Goal: Information Seeking & Learning: Learn about a topic

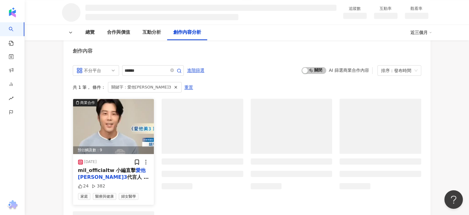
scroll to position [678, 0]
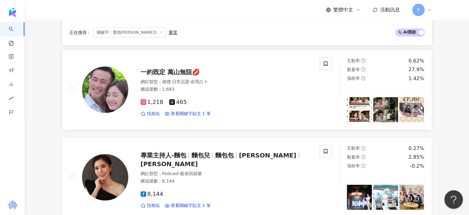
scroll to position [168, 0]
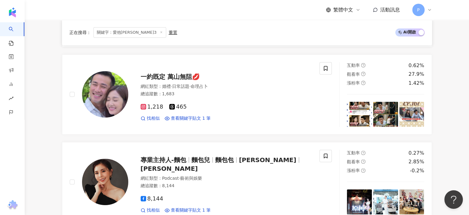
click at [160, 32] on line at bounding box center [161, 32] width 2 height 2
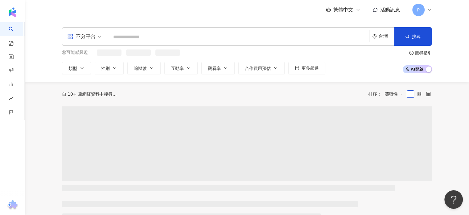
click at [128, 40] on input "search" at bounding box center [238, 37] width 257 height 12
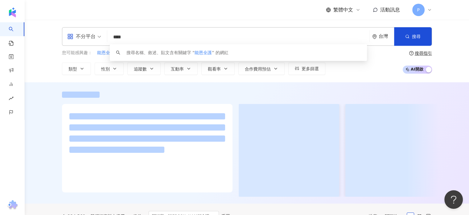
type input "****"
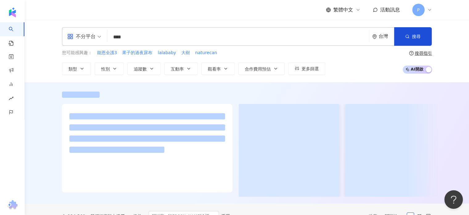
click at [126, 13] on div "繁體中文 活動訊息 P" at bounding box center [247, 10] width 370 height 20
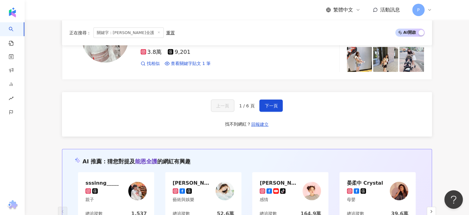
scroll to position [1226, 0]
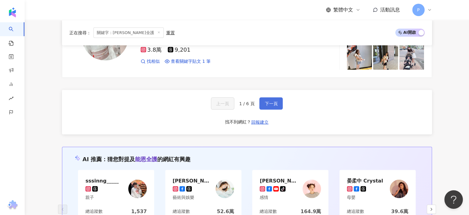
click at [272, 101] on span "下一頁" at bounding box center [271, 103] width 13 height 5
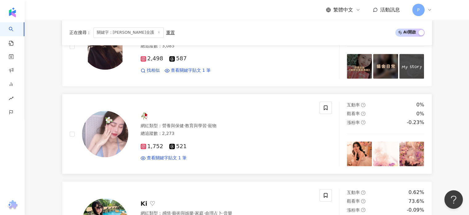
scroll to position [879, 0]
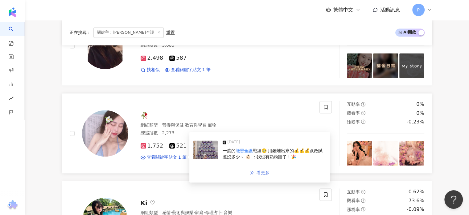
click at [253, 170] on icon "double-right" at bounding box center [252, 172] width 4 height 4
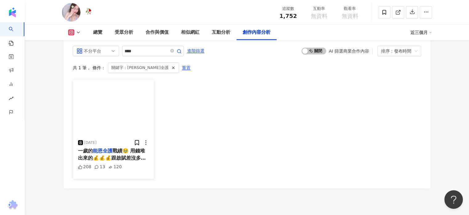
scroll to position [1728, 0]
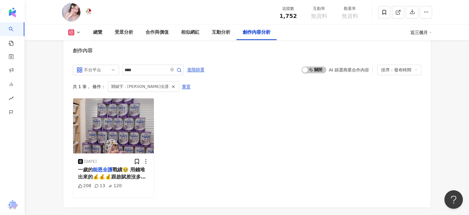
drag, startPoint x: 123, startPoint y: 169, endPoint x: 48, endPoint y: 172, distance: 74.5
click at [124, 171] on span "戰績🥹 用錢堆出來的💰💰💰跟啟賦差沒多少～ 👶🏻 ：我也有奶粉牆了！🎉" at bounding box center [112, 176] width 68 height 20
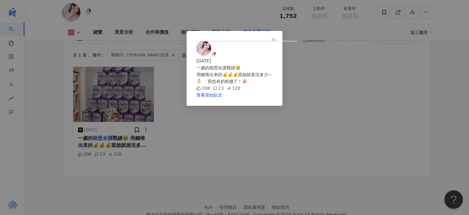
scroll to position [1730, 0]
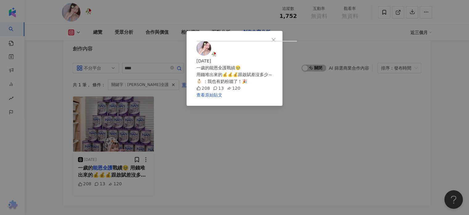
click at [395, 153] on div "🥀 2025/7/24 一歲的能恩全護戰績🥹 用錢堆出來的💰💰💰跟啟賦差沒多少～ 👶🏻 ：我也有奶粉牆了！🎉 208 13 120 查看原始貼文" at bounding box center [234, 107] width 469 height 215
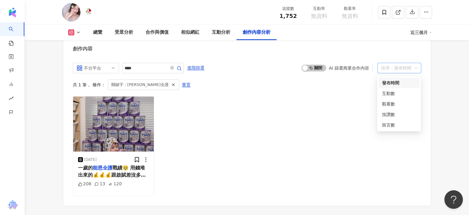
click at [412, 68] on div "排序：發布時間" at bounding box center [396, 68] width 31 height 10
click at [403, 77] on div "發布時間" at bounding box center [399, 82] width 41 height 10
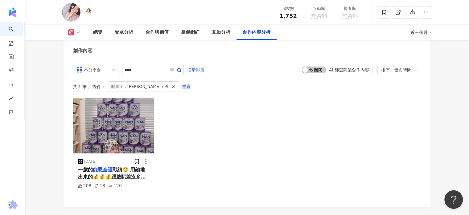
click at [254, 100] on div "2025/7/24 一歲的 能恩全護 戰績🥹 用錢堆出來的💰💰💰跟啟賦差沒多少～ 👶🏻 ：我也有奶粉牆了！🎉 208 13 120" at bounding box center [247, 147] width 349 height 99
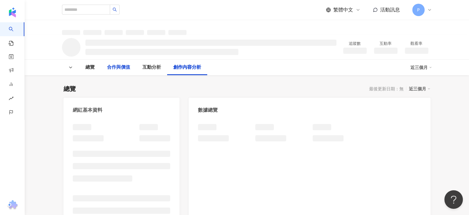
scroll to position [677, 0]
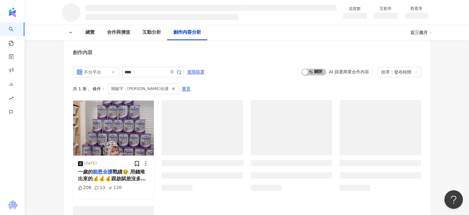
click at [427, 35] on div "近三個月" at bounding box center [422, 32] width 22 height 10
click at [286, 52] on div "創作內容" at bounding box center [247, 50] width 367 height 20
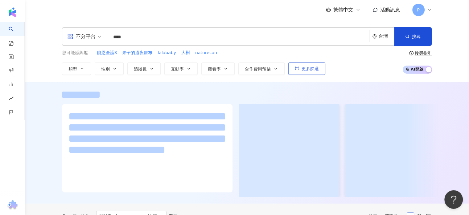
click at [317, 70] on span "更多篩選" at bounding box center [310, 68] width 17 height 5
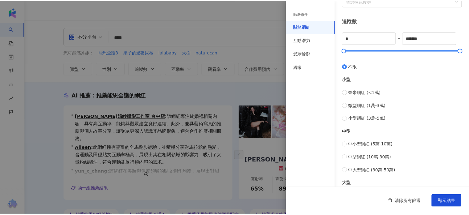
scroll to position [251, 0]
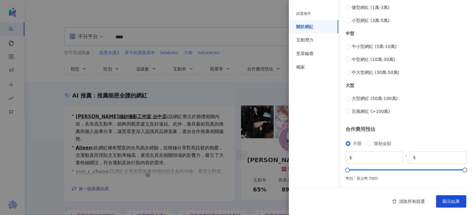
click at [193, 110] on div at bounding box center [237, 107] width 474 height 215
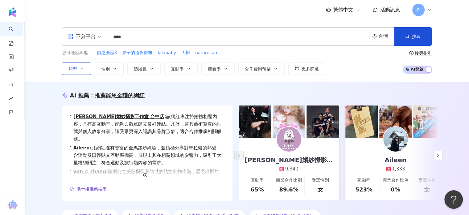
click at [81, 69] on icon "button" at bounding box center [82, 68] width 2 height 1
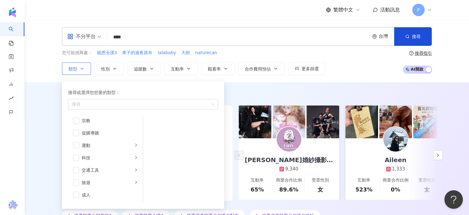
scroll to position [214, 0]
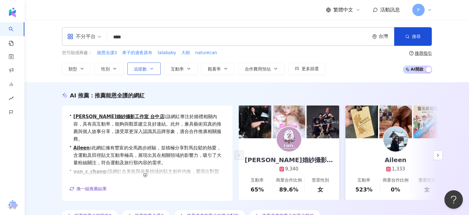
click at [149, 71] on button "追蹤數" at bounding box center [143, 68] width 33 height 12
click at [358, 63] on div "您可能感興趣： 能恩全護3 果子的過夜尿布 lalababy 大樹 naturecan 類型 性別 追蹤數 互動率 觀看率 合作費用預估 更多篩選 篩選條件 …" at bounding box center [247, 61] width 370 height 25
click at [310, 68] on span "更多篩選" at bounding box center [310, 68] width 17 height 5
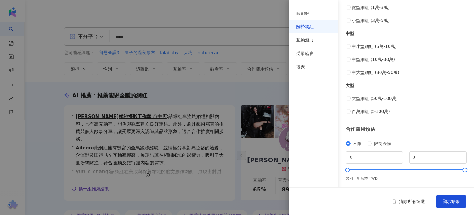
click at [254, 93] on div at bounding box center [237, 107] width 474 height 215
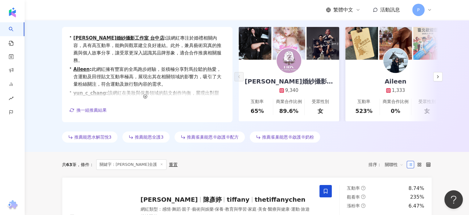
scroll to position [106, 0]
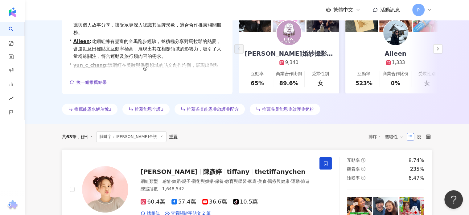
click at [148, 168] on span "[PERSON_NAME]" at bounding box center [169, 171] width 57 height 7
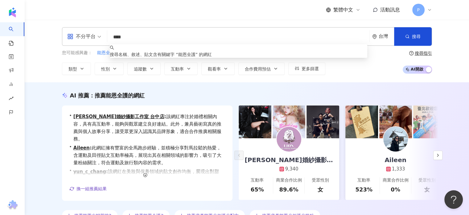
click at [137, 39] on input "****" at bounding box center [238, 37] width 257 height 12
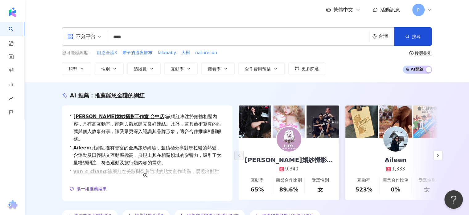
click at [104, 53] on span "能恩全護3" at bounding box center [107, 53] width 20 height 6
type input "*****"
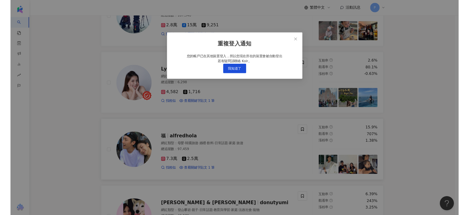
scroll to position [961, 0]
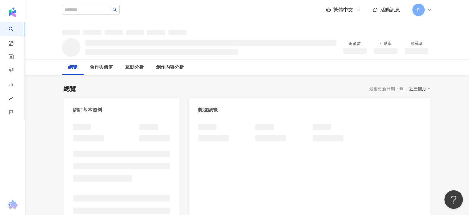
click at [422, 92] on div "近三個月" at bounding box center [420, 89] width 22 height 8
click at [419, 87] on div "近三個月" at bounding box center [420, 89] width 22 height 8
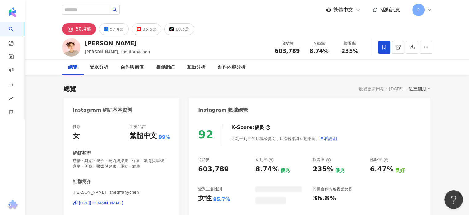
click at [419, 87] on div "近三個月" at bounding box center [420, 89] width 22 height 8
click at [321, 89] on div "總覽 最後更新日期：[DATE] 近三個月" at bounding box center [247, 88] width 367 height 9
click at [427, 47] on icon "button" at bounding box center [427, 47] width 6 height 6
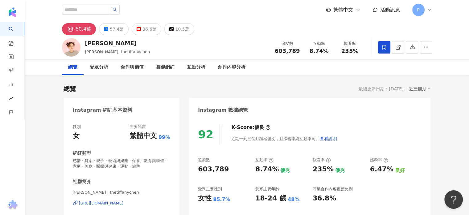
click at [335, 73] on div "總覽 受眾分析 合作與價值 相似網紅 互動分析 創作內容分析" at bounding box center [247, 67] width 370 height 15
